Goal: Navigation & Orientation: Find specific page/section

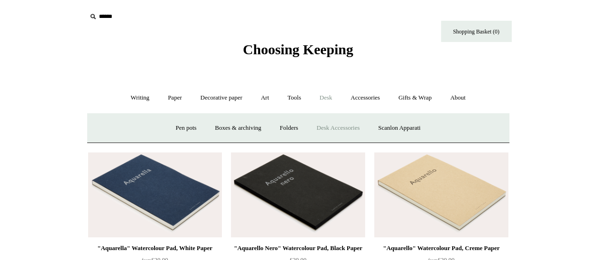
click at [331, 129] on link "Desk Accessories" at bounding box center [338, 127] width 60 height 25
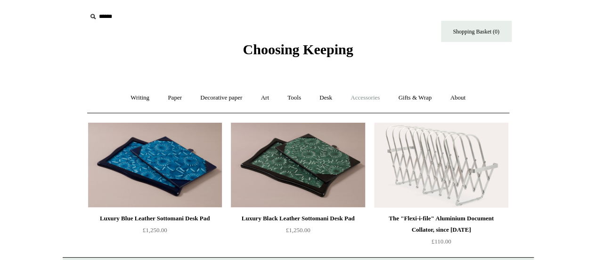
click at [359, 97] on link "Accessories +" at bounding box center [365, 97] width 46 height 25
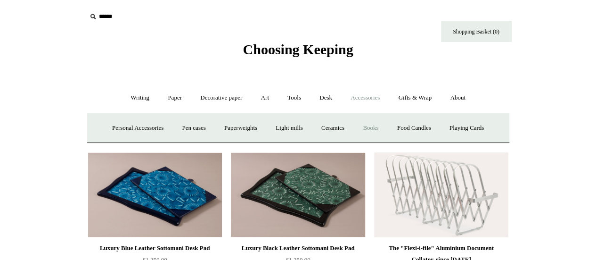
click at [376, 125] on link "Books" at bounding box center [370, 127] width 33 height 25
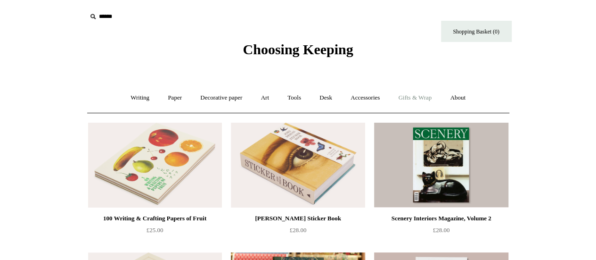
click at [425, 103] on link "Gifts & Wrap +" at bounding box center [415, 97] width 50 height 25
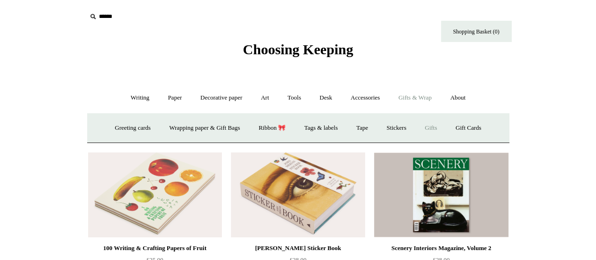
click at [440, 128] on link "Gifts +" at bounding box center [430, 127] width 29 height 25
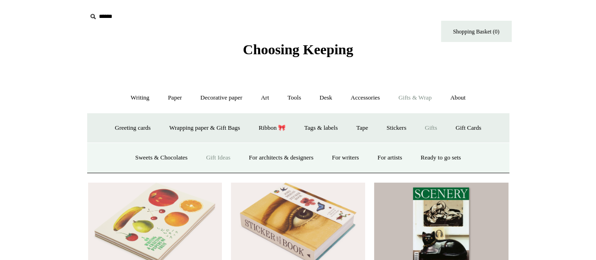
click at [213, 155] on link "Gift Ideas" at bounding box center [217, 157] width 41 height 25
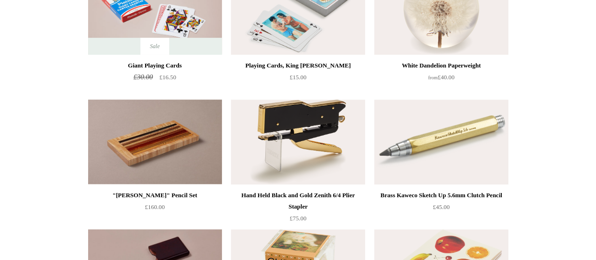
scroll to position [47, 0]
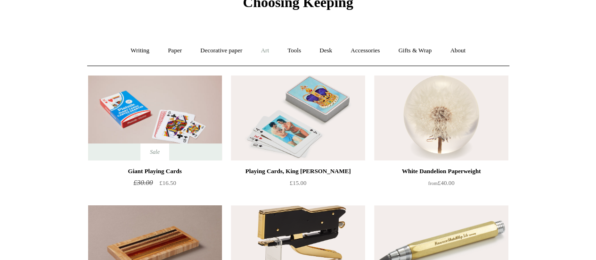
click at [269, 49] on link "Art +" at bounding box center [265, 50] width 25 height 25
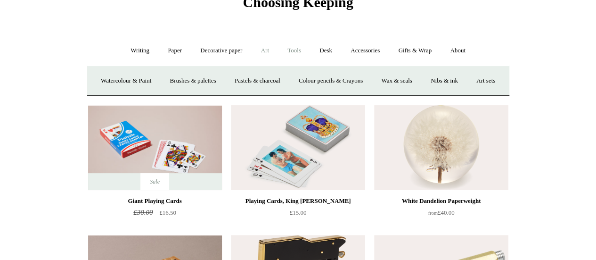
click at [290, 49] on link "Tools +" at bounding box center [294, 50] width 31 height 25
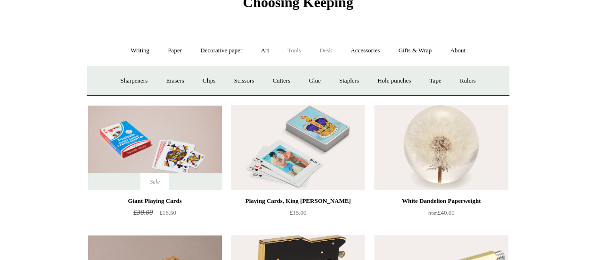
click at [325, 48] on link "Desk +" at bounding box center [326, 50] width 30 height 25
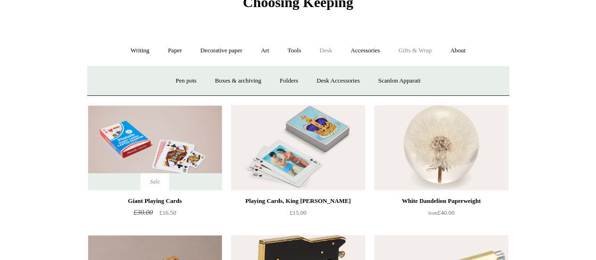
click at [416, 49] on link "Gifts & Wrap +" at bounding box center [415, 50] width 50 height 25
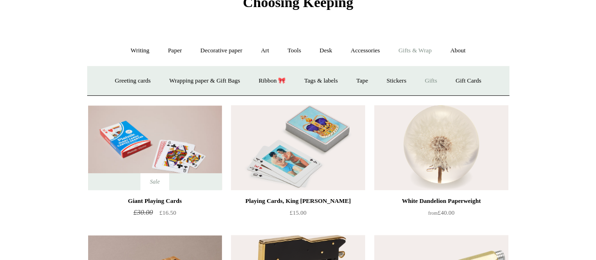
click at [434, 77] on link "Gifts +" at bounding box center [430, 80] width 29 height 25
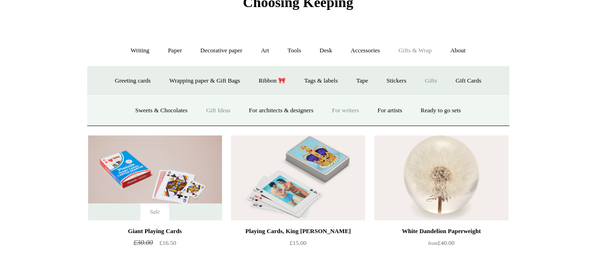
click at [350, 116] on link "For writers" at bounding box center [345, 110] width 44 height 25
